Goal: Task Accomplishment & Management: Use online tool/utility

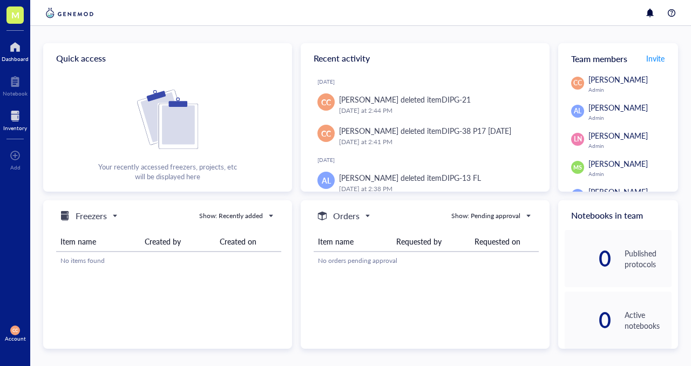
click at [13, 114] on div at bounding box center [15, 115] width 24 height 17
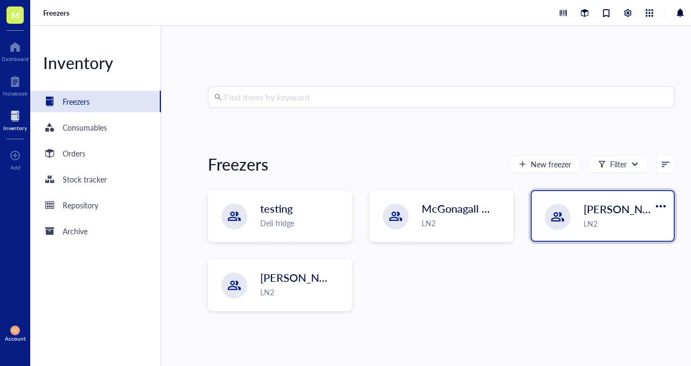
click at [588, 222] on div "LN2" at bounding box center [625, 223] width 84 height 12
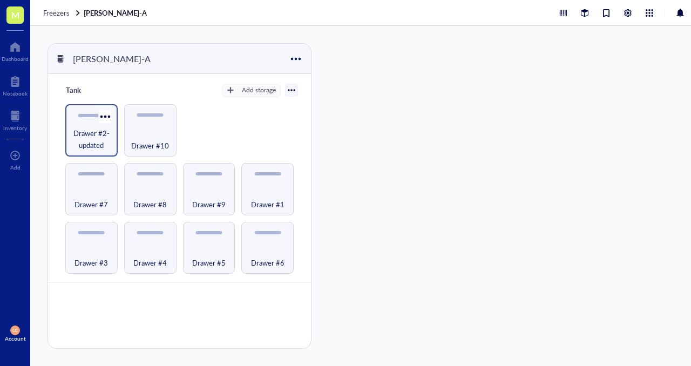
click at [96, 132] on span "Drawer #2-updated" at bounding box center [92, 139] width 42 height 24
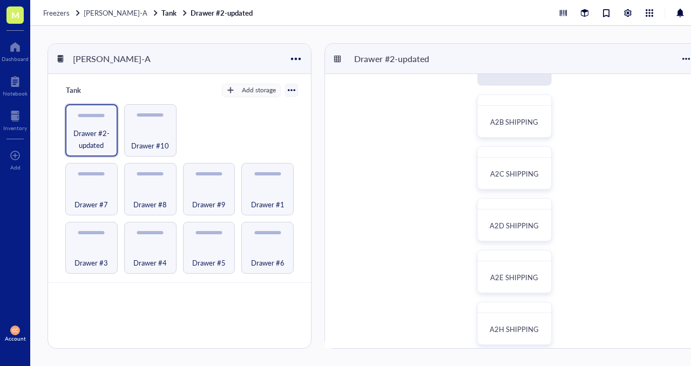
scroll to position [46, 0]
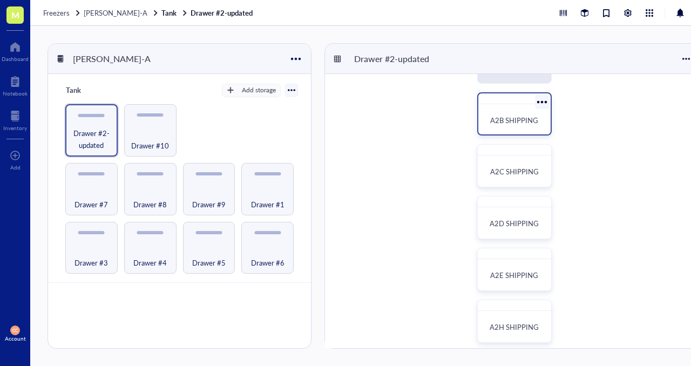
click at [506, 121] on span "A2B SHIPPING" at bounding box center [514, 120] width 48 height 10
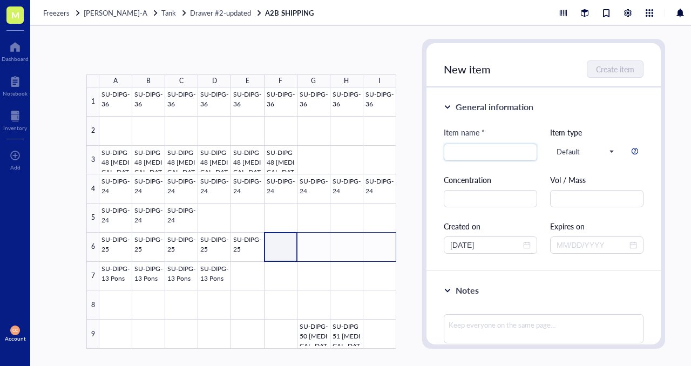
drag, startPoint x: 281, startPoint y: 249, endPoint x: 394, endPoint y: 253, distance: 113.4
click at [394, 253] on div at bounding box center [247, 217] width 297 height 261
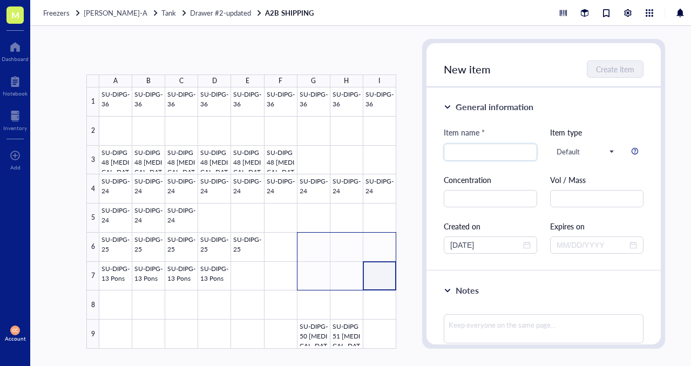
drag, startPoint x: 384, startPoint y: 278, endPoint x: 309, endPoint y: 250, distance: 79.6
click at [309, 250] on div at bounding box center [247, 217] width 297 height 261
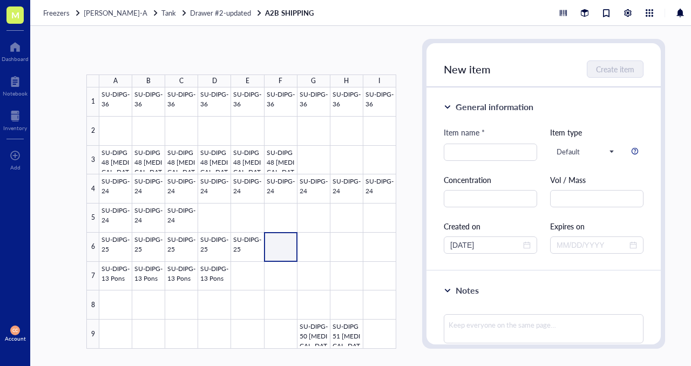
click at [278, 254] on div at bounding box center [247, 217] width 297 height 261
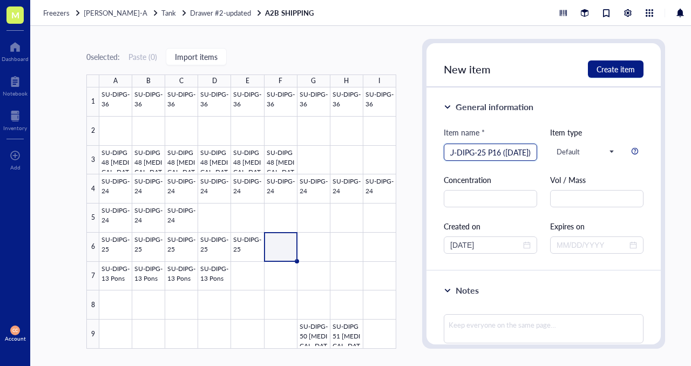
scroll to position [0, 18]
click at [601, 151] on span "Default" at bounding box center [584, 152] width 57 height 10
type input "SU-DIPG-25 P16 ([DATE])"
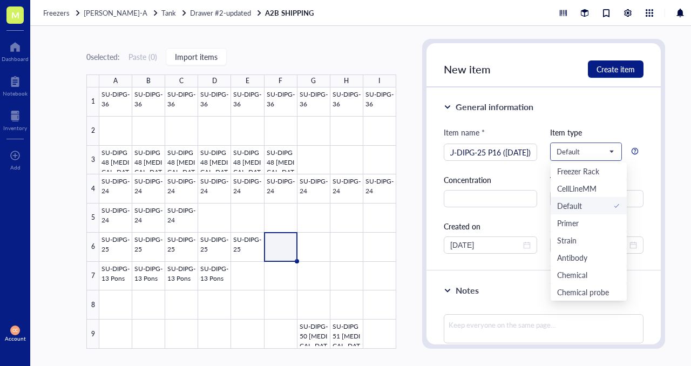
scroll to position [0, 0]
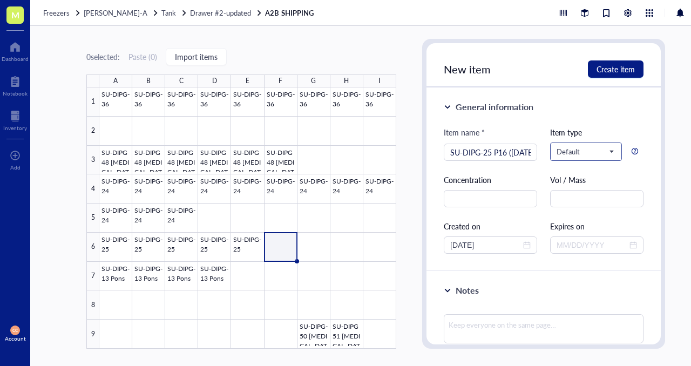
click at [601, 151] on span "Default" at bounding box center [584, 152] width 57 height 10
click at [618, 66] on span "Create item" at bounding box center [615, 69] width 38 height 9
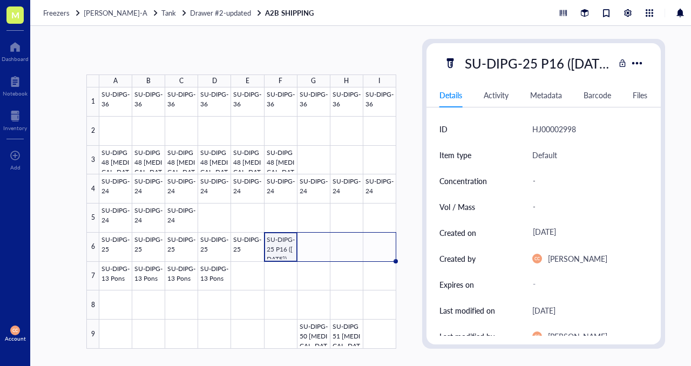
drag, startPoint x: 296, startPoint y: 258, endPoint x: 379, endPoint y: 258, distance: 83.1
click at [0, 0] on div "SU-DIPG-36 SU-DIPG-36 SU-DIPG-36 SU-DIPG-36 SU-DIPG-36 SU-DIPG-36 SU-DIPG-36 SU…" at bounding box center [0, 0] width 0 height 0
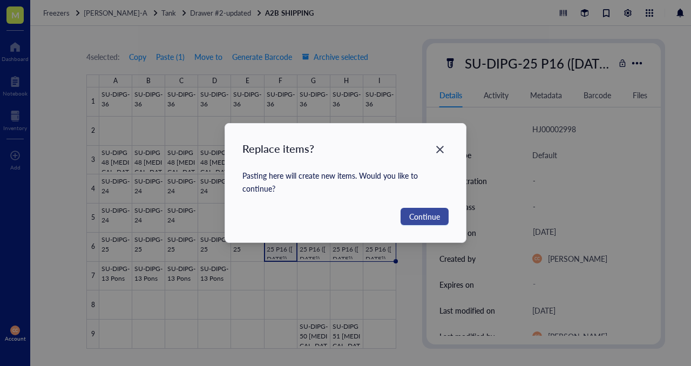
click at [420, 217] on span "Continue" at bounding box center [424, 216] width 31 height 12
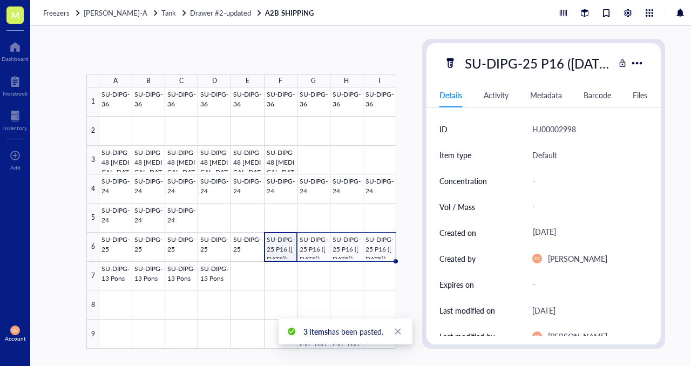
drag, startPoint x: 397, startPoint y: 261, endPoint x: 392, endPoint y: 253, distance: 9.0
click at [0, 0] on div "SU-DIPG-36 SU-DIPG-36 SU-DIPG-36 SU-DIPG-36 SU-DIPG-36 SU-DIPG-36 SU-DIPG-36 SU…" at bounding box center [0, 0] width 0 height 0
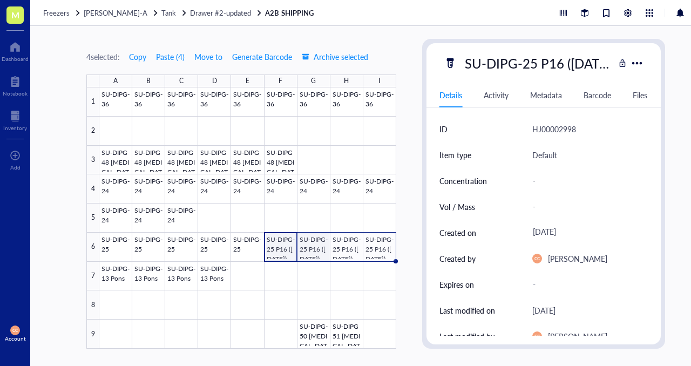
click at [316, 249] on div at bounding box center [247, 217] width 297 height 261
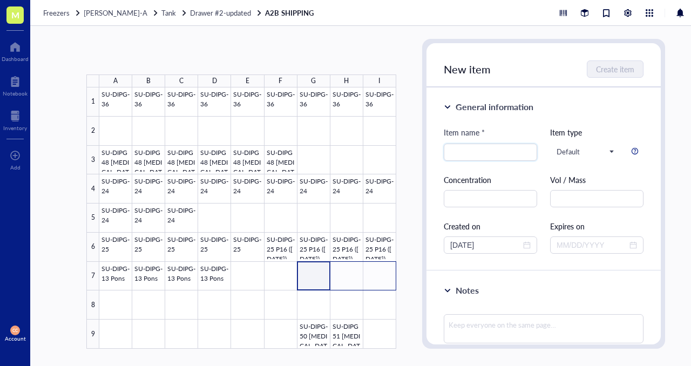
drag, startPoint x: 311, startPoint y: 275, endPoint x: 376, endPoint y: 274, distance: 64.8
click at [377, 275] on div at bounding box center [247, 217] width 297 height 261
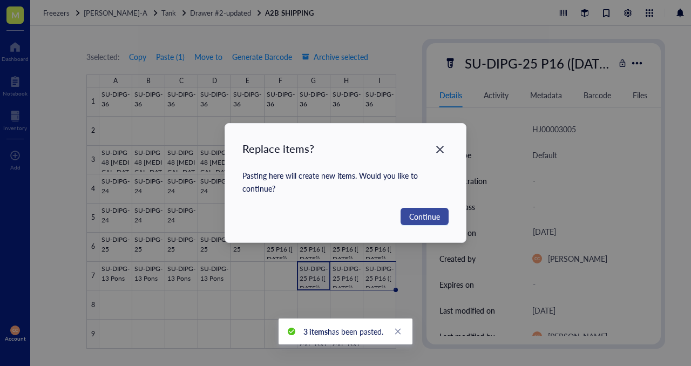
click at [418, 213] on span "Continue" at bounding box center [424, 216] width 31 height 12
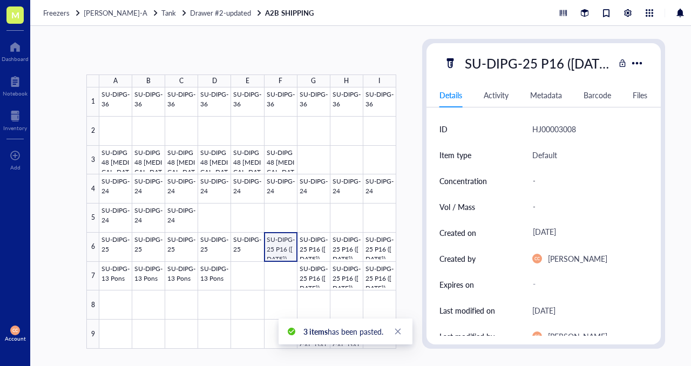
click at [279, 249] on div at bounding box center [247, 217] width 297 height 261
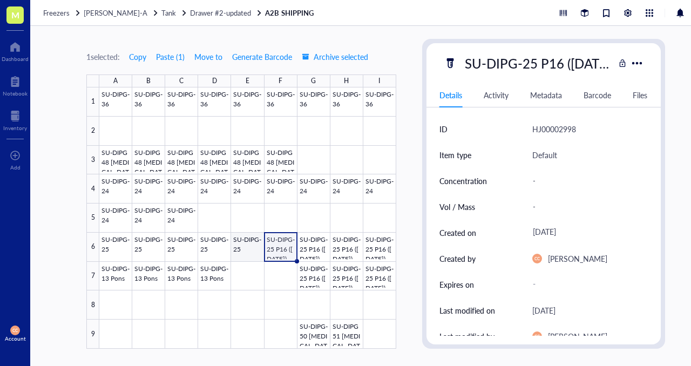
click at [246, 250] on div at bounding box center [247, 217] width 297 height 261
click at [280, 246] on div at bounding box center [247, 217] width 297 height 261
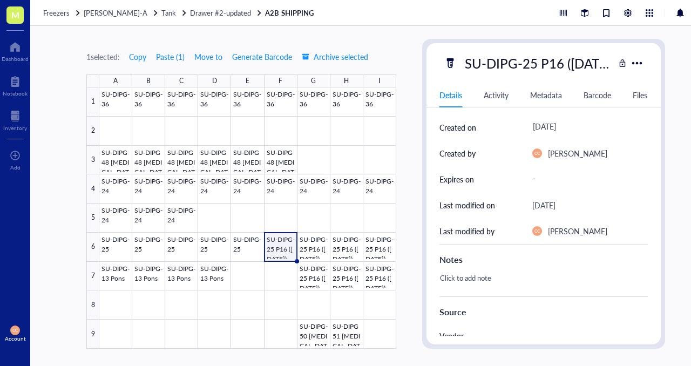
scroll to position [110, 0]
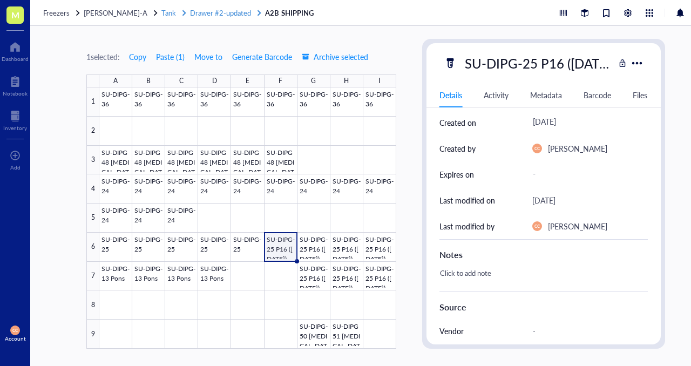
click at [216, 10] on span "Drawer #2-updated" at bounding box center [220, 13] width 61 height 10
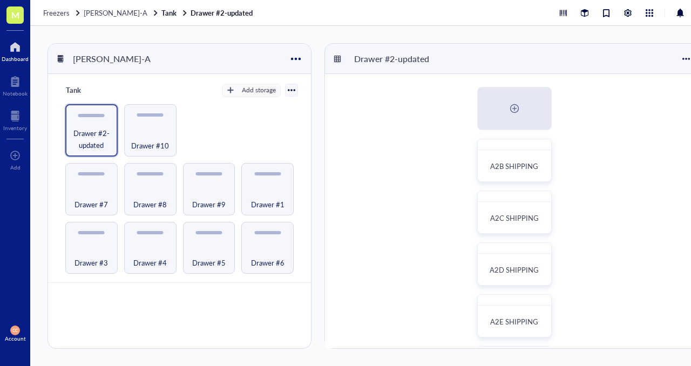
click at [13, 54] on div at bounding box center [15, 46] width 27 height 17
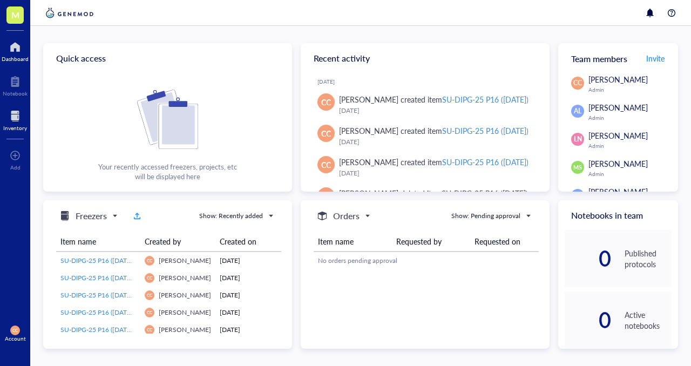
click at [16, 114] on div at bounding box center [15, 115] width 24 height 17
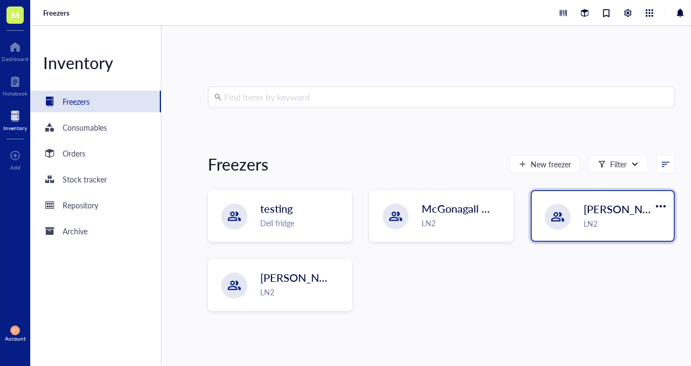
click at [604, 215] on span "[PERSON_NAME]-A" at bounding box center [632, 208] width 98 height 15
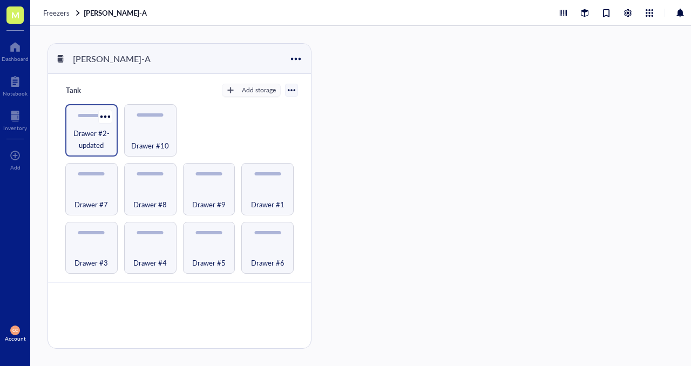
click at [78, 141] on span "Drawer #2-updated" at bounding box center [92, 139] width 42 height 24
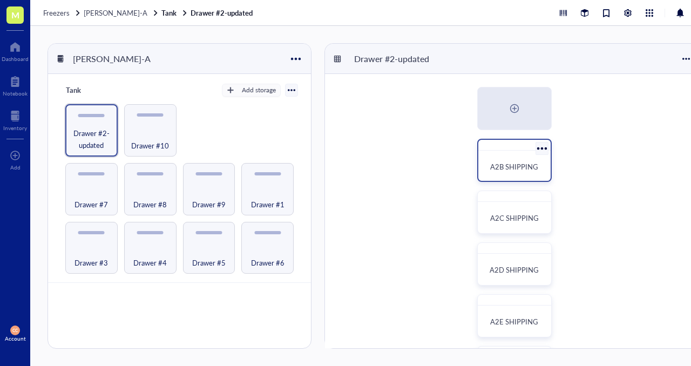
click at [503, 171] on span "A2B SHIPPING" at bounding box center [514, 166] width 48 height 10
